Goal: Download file/media

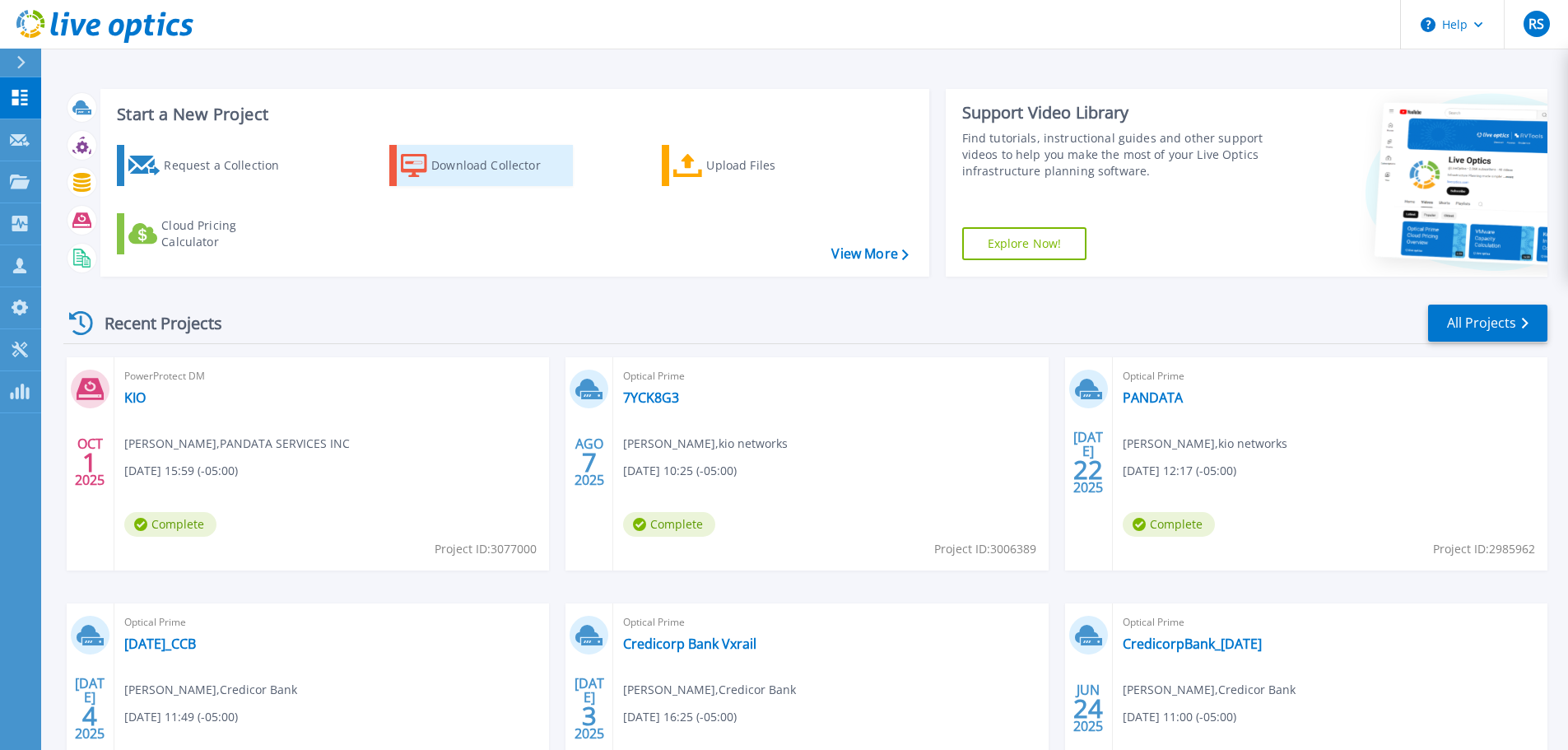
click at [469, 177] on div "Download Collector" at bounding box center [497, 165] width 131 height 33
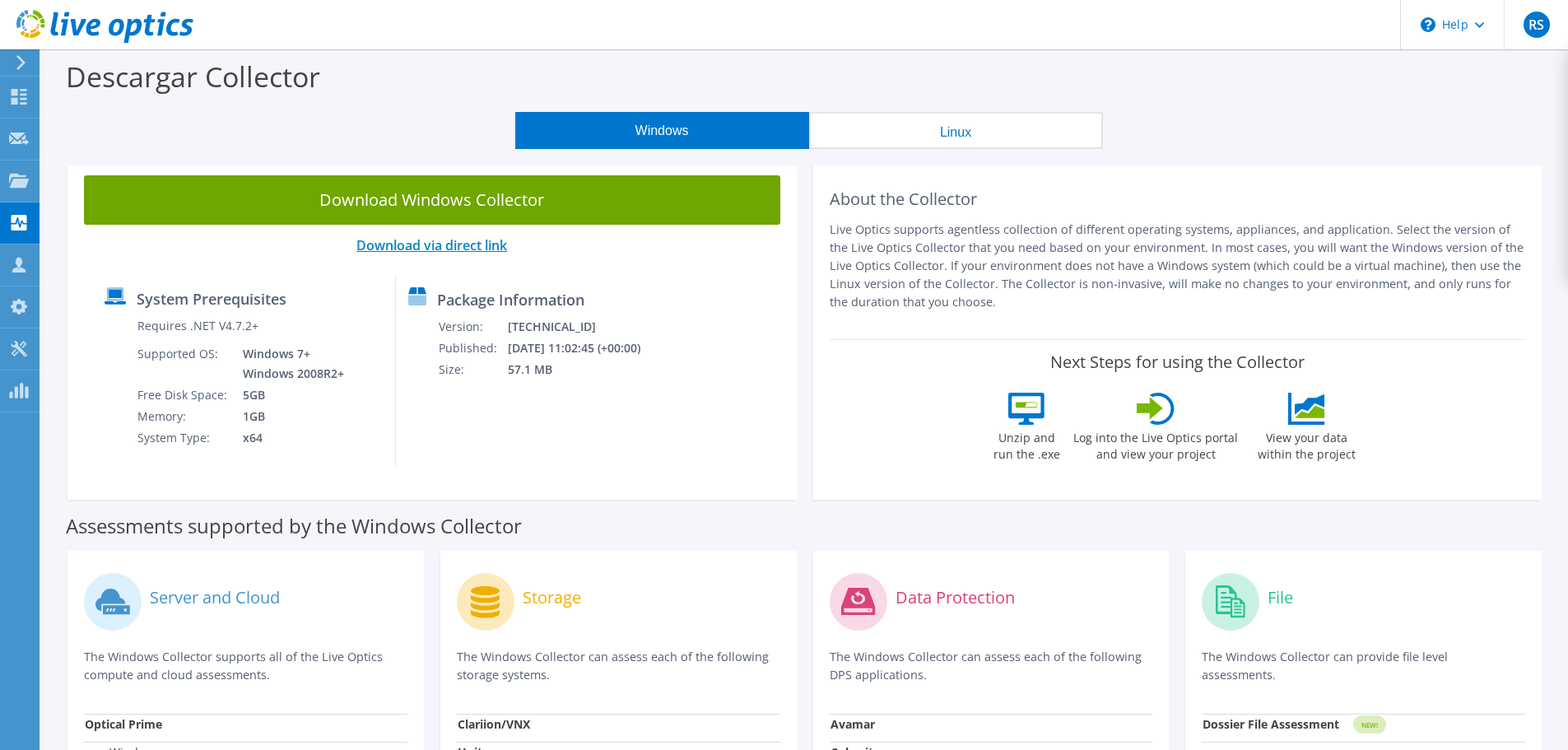
click at [416, 251] on link "Download via direct link" at bounding box center [432, 245] width 151 height 18
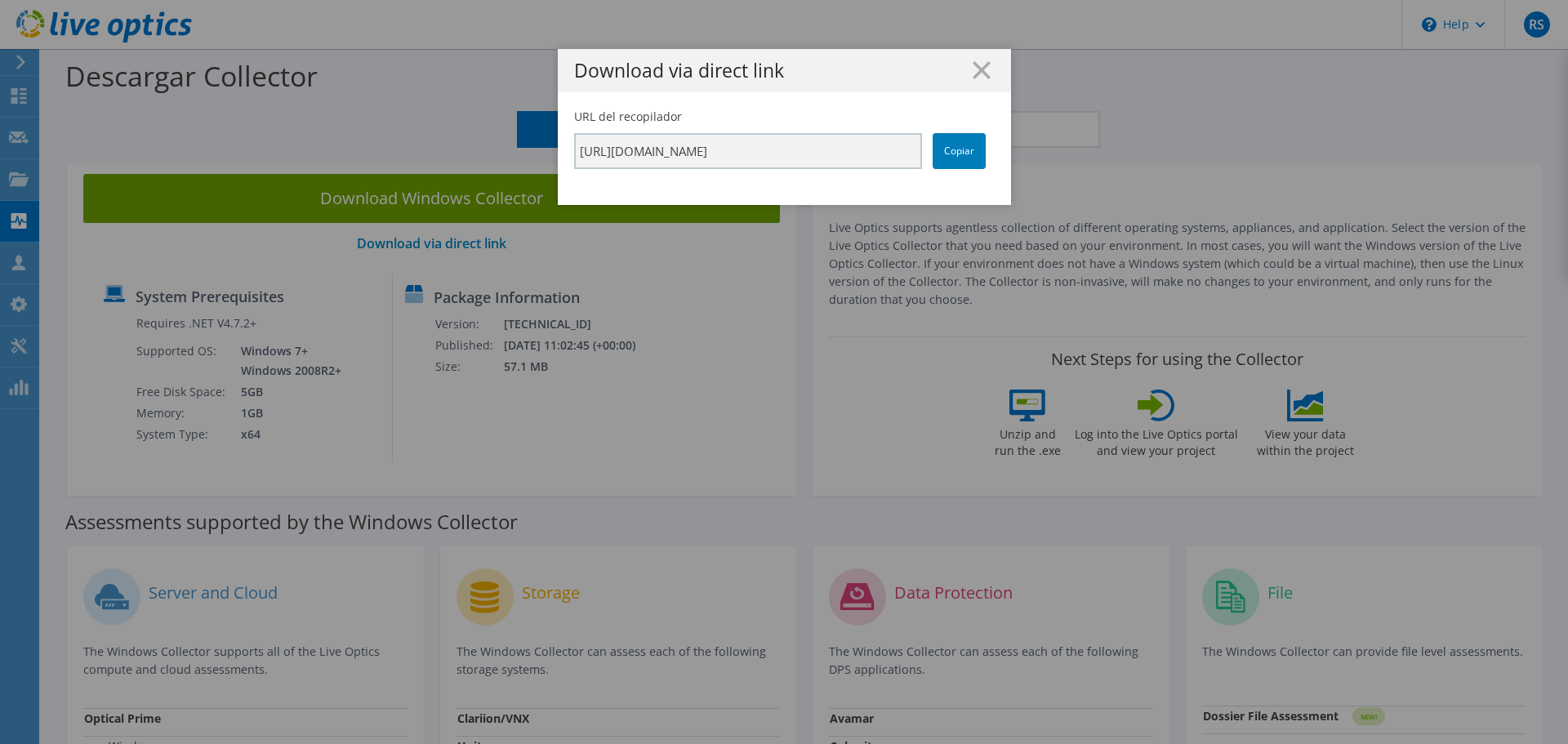
click at [989, 70] on div "Download via direct link" at bounding box center [784, 71] width 453 height 43
click at [973, 69] on line at bounding box center [981, 70] width 17 height 17
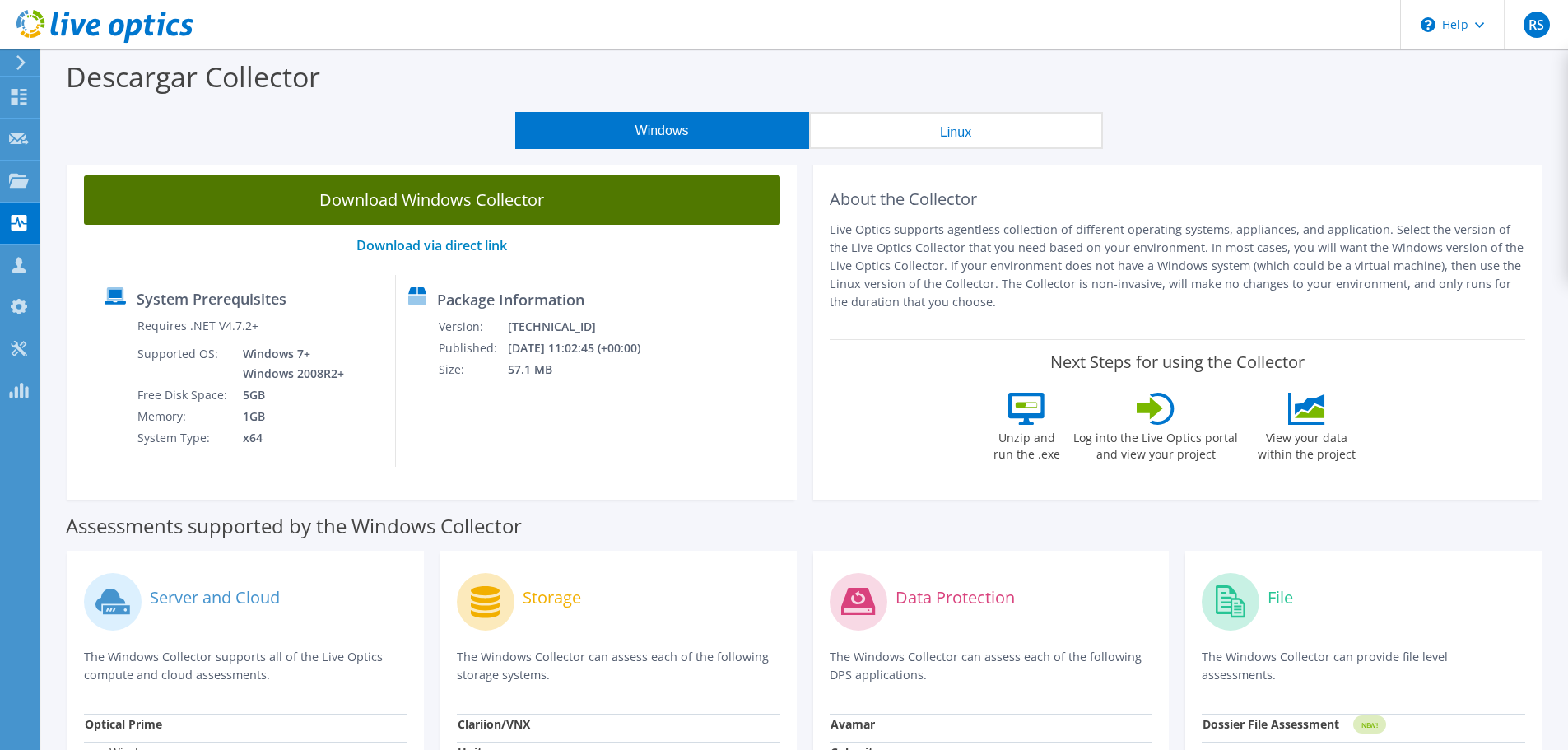
click at [463, 193] on link "Download Windows Collector" at bounding box center [433, 200] width 696 height 50
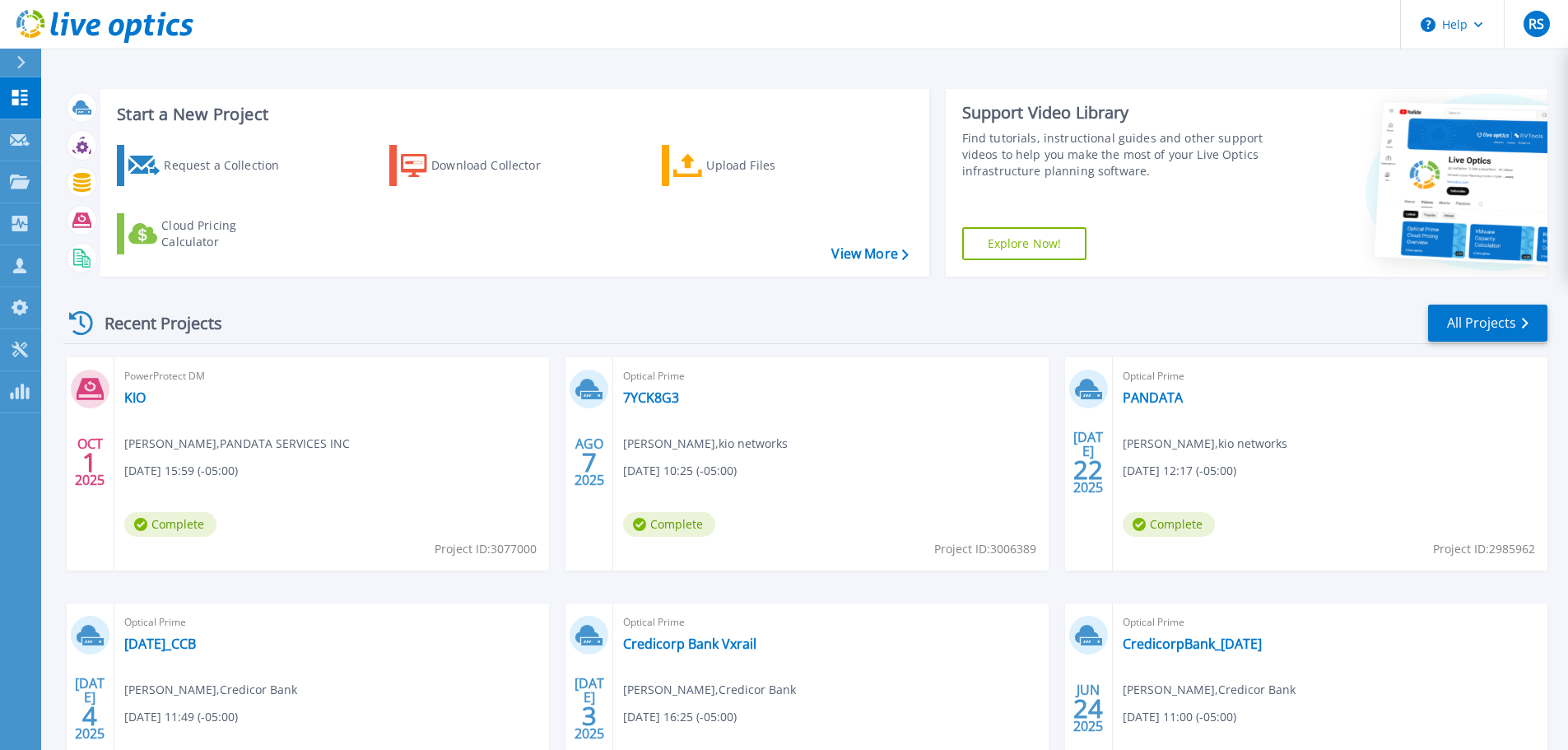
click at [17, 65] on icon at bounding box center [21, 62] width 9 height 13
click at [108, 320] on div "Recent Projects" at bounding box center [154, 323] width 181 height 40
click at [92, 323] on div "Recent Projects" at bounding box center [154, 323] width 181 height 40
click at [1462, 317] on link "All Projects" at bounding box center [1487, 323] width 119 height 37
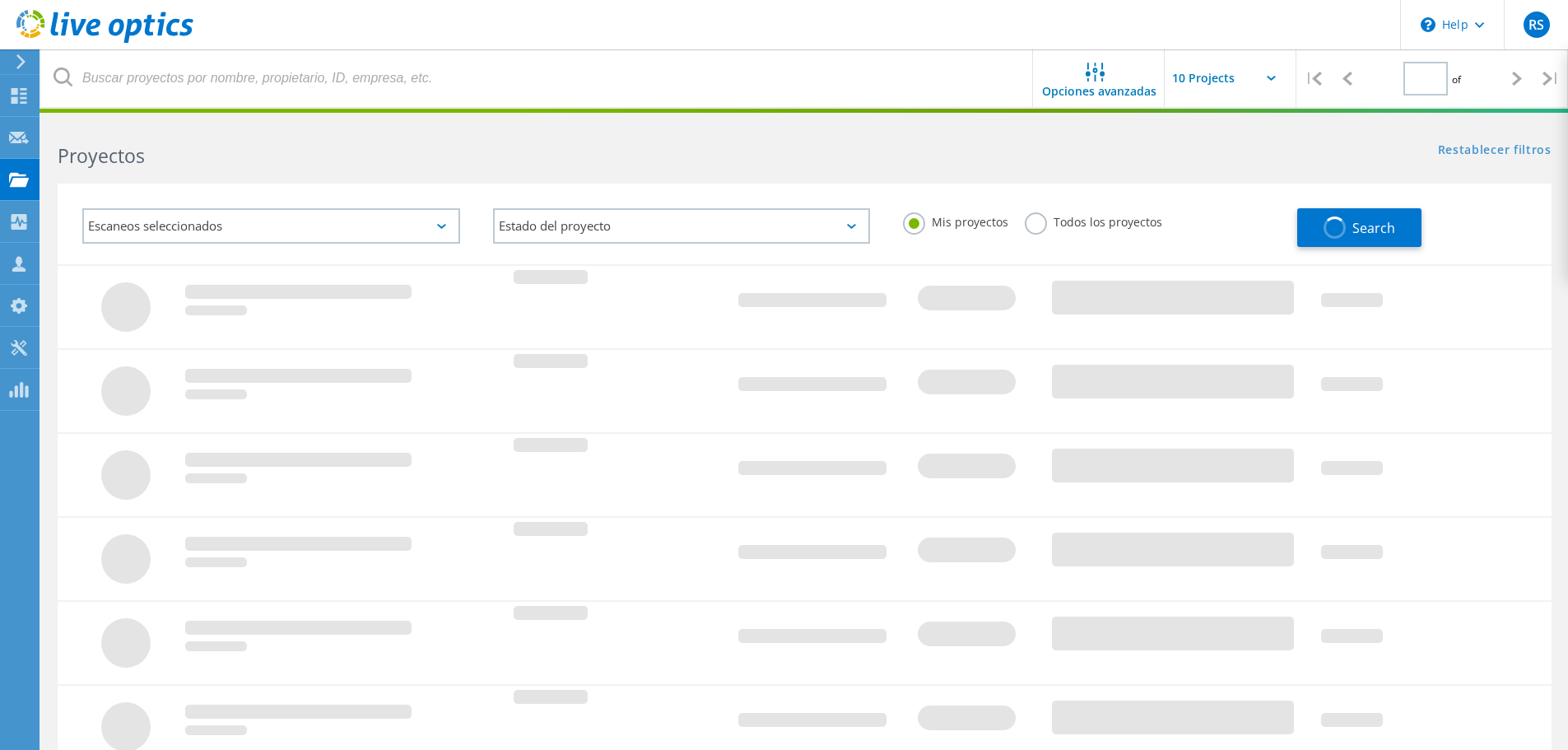
type input "1"
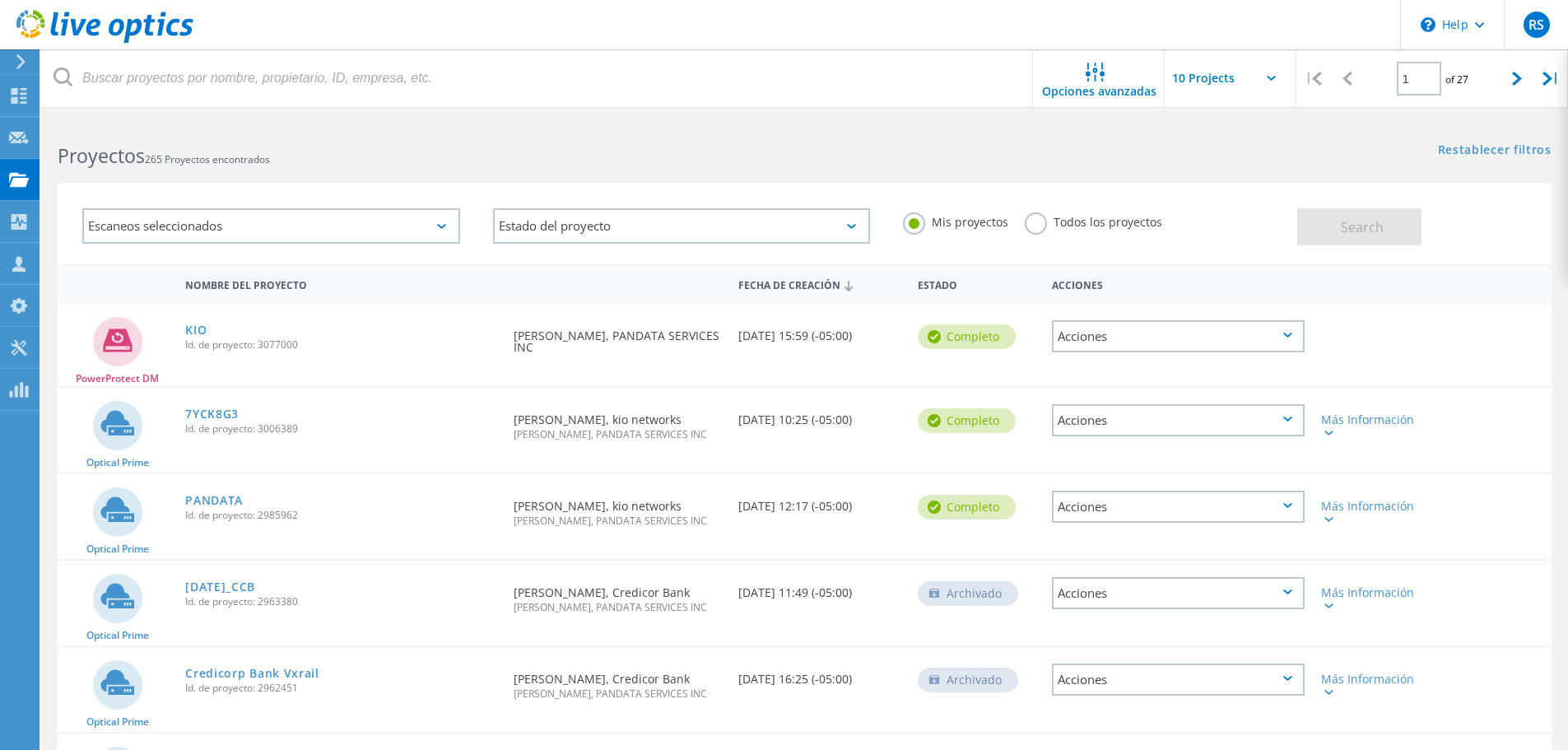
click at [1034, 227] on label "Todos los proyectos" at bounding box center [1093, 220] width 138 height 16
click at [0, 0] on input "Todos los proyectos" at bounding box center [0, 0] width 0 height 0
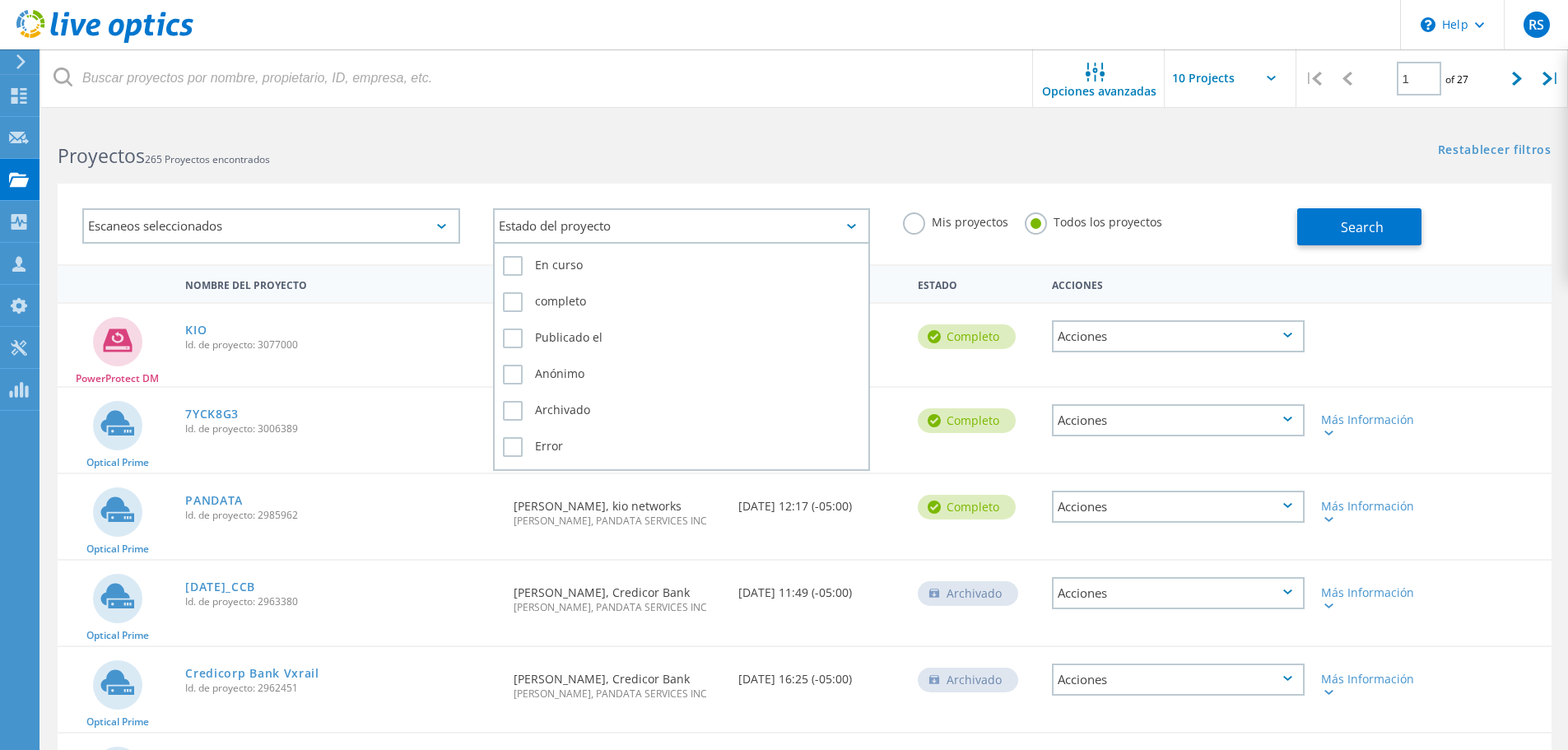
click at [539, 230] on div "Estado del proyecto" at bounding box center [681, 226] width 378 height 36
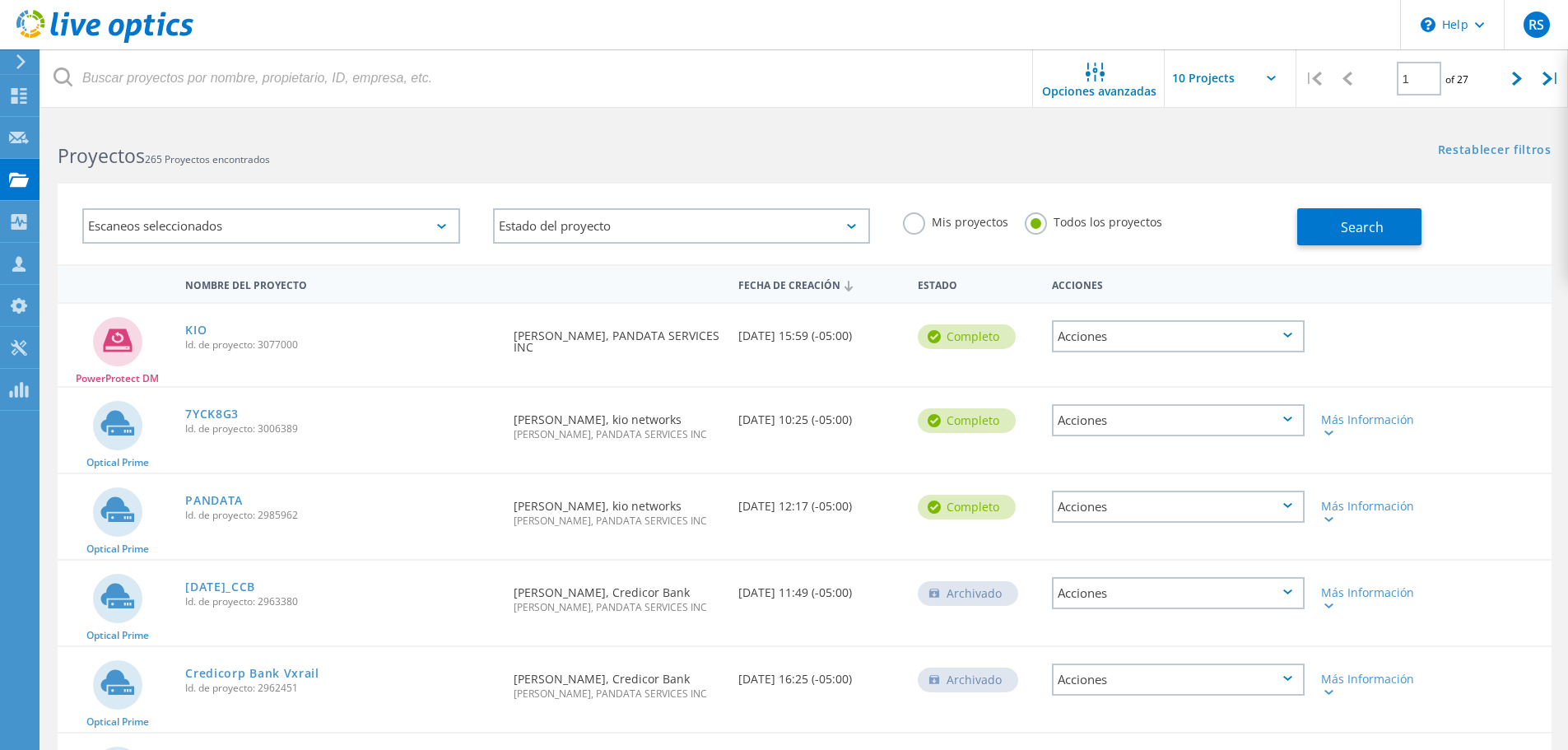
click at [582, 154] on h2 "Proyectos 265 Proyectos encontrados" at bounding box center [423, 156] width 730 height 28
click at [25, 57] on icon at bounding box center [21, 61] width 12 height 15
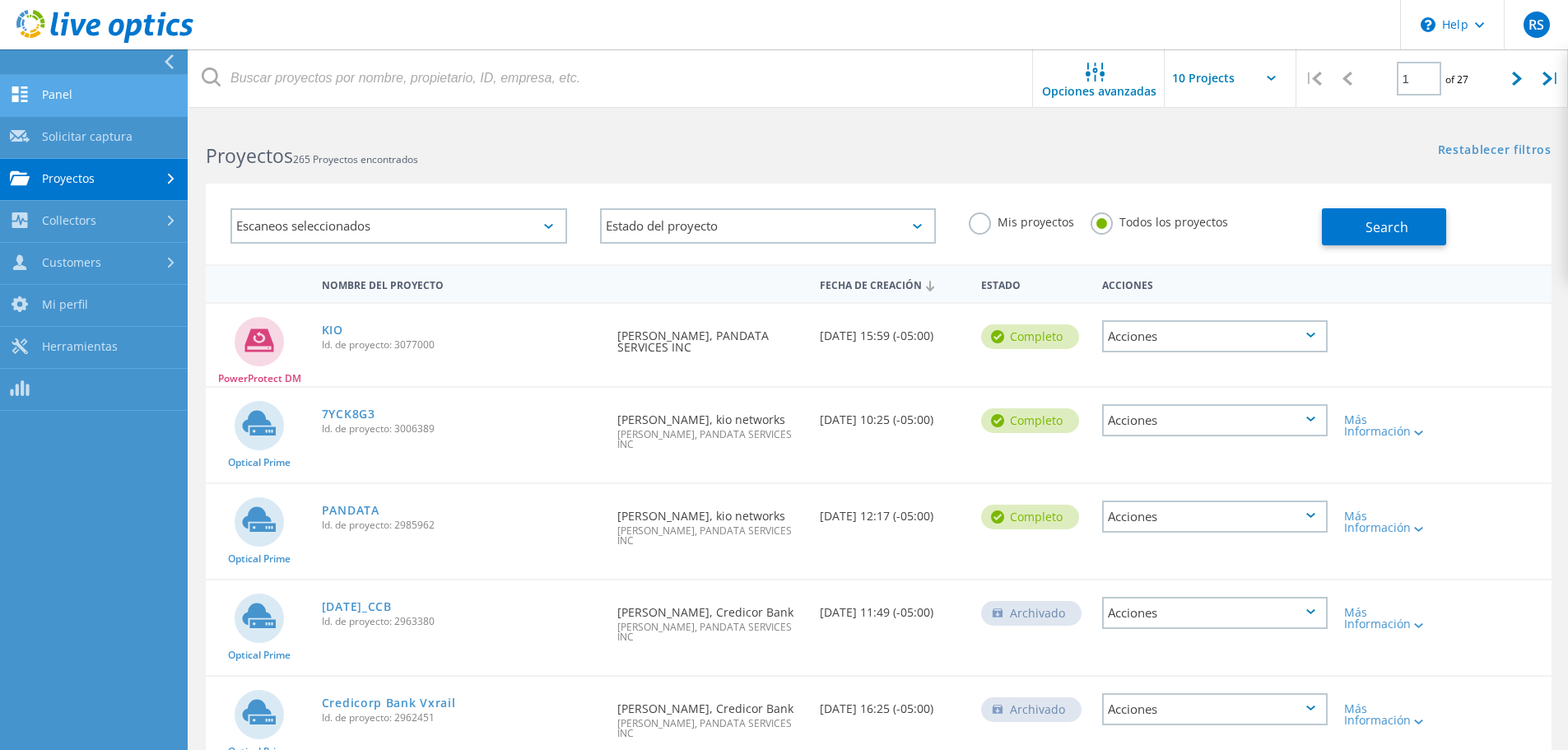
click at [73, 94] on link "Panel" at bounding box center [93, 95] width 187 height 42
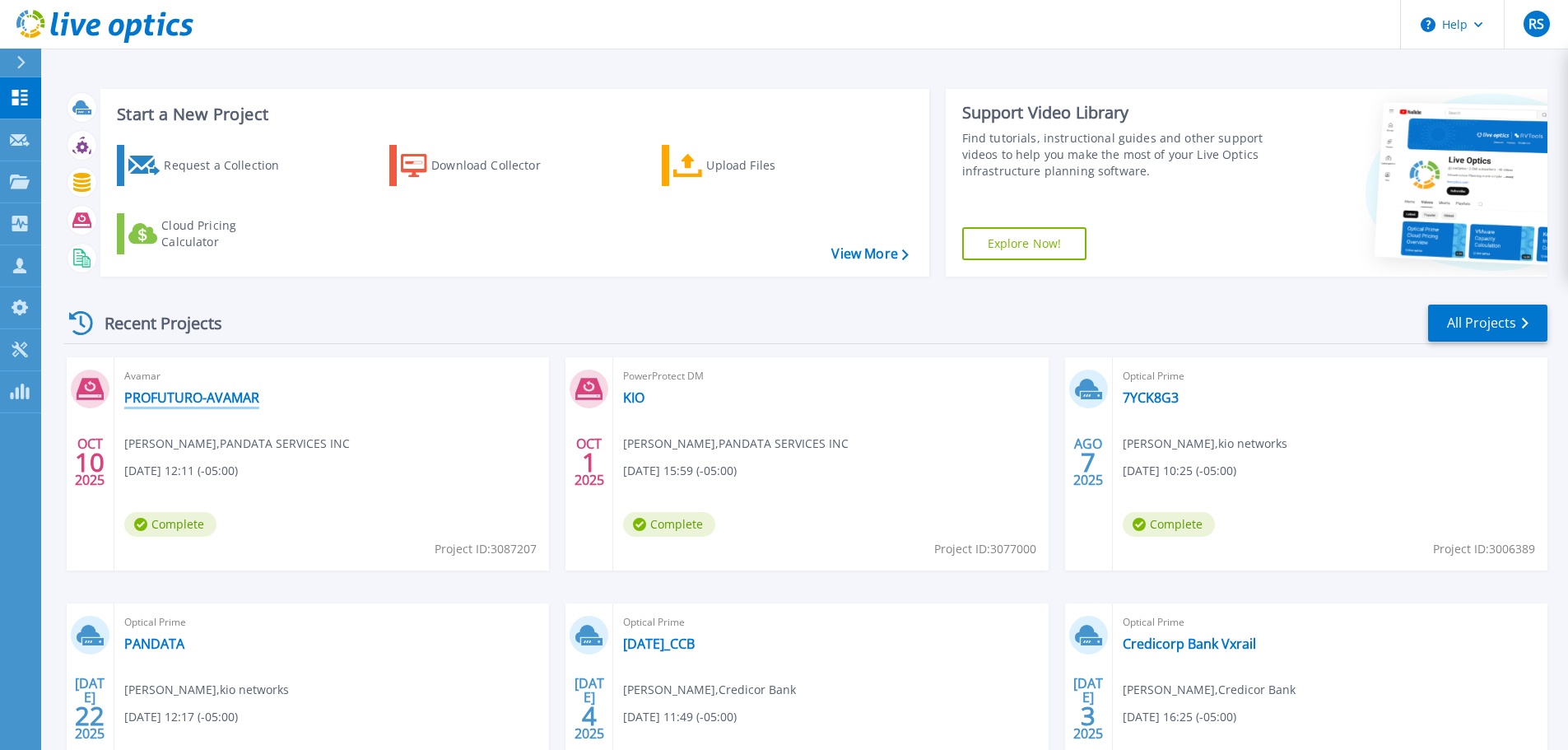
click at [187, 400] on link "PROFUTURO-AVAMAR" at bounding box center [192, 397] width 135 height 17
